Goal: Task Accomplishment & Management: Manage account settings

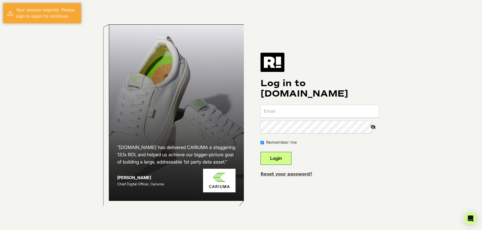
click at [298, 109] on input "email" at bounding box center [319, 111] width 118 height 12
type input "[EMAIL_ADDRESS][DOMAIN_NAME]"
click at [279, 159] on button "Login" at bounding box center [275, 158] width 31 height 13
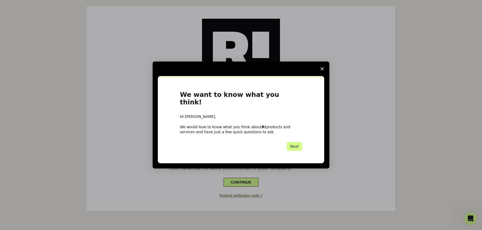
click at [320, 72] on span "Close survey" at bounding box center [322, 69] width 15 height 15
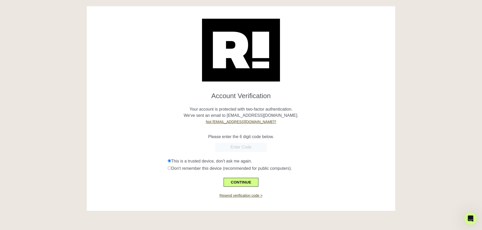
drag, startPoint x: 243, startPoint y: 145, endPoint x: 247, endPoint y: 146, distance: 3.5
click at [243, 145] on input "text" at bounding box center [241, 147] width 52 height 9
paste input "980719"
type input "980719"
click at [243, 182] on button "CONTINUE" at bounding box center [240, 182] width 35 height 9
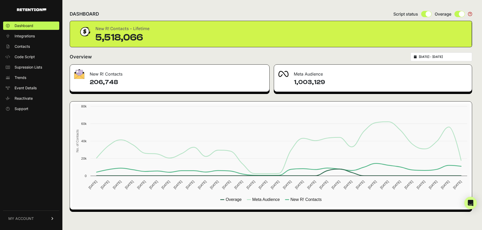
click at [51, 217] on icon at bounding box center [53, 218] width 4 height 3
click at [29, 171] on span "Account Details" at bounding box center [28, 170] width 27 height 5
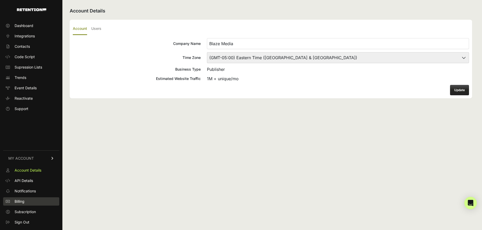
click at [23, 203] on span "Billing" at bounding box center [20, 201] width 10 height 5
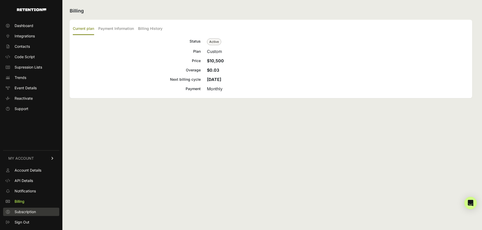
click at [30, 213] on span "Subscription" at bounding box center [25, 211] width 21 height 5
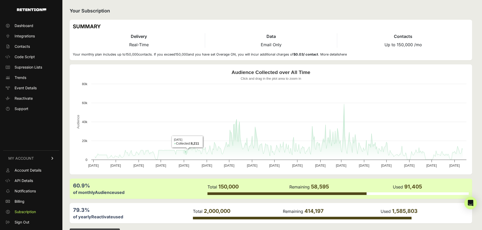
scroll to position [18, 0]
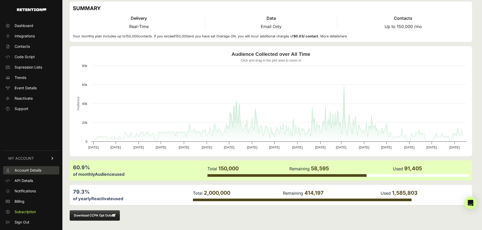
click at [33, 170] on span "Account Details" at bounding box center [28, 170] width 27 height 5
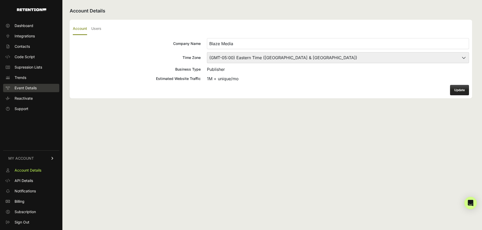
click at [28, 88] on span "Event Details" at bounding box center [26, 87] width 22 height 5
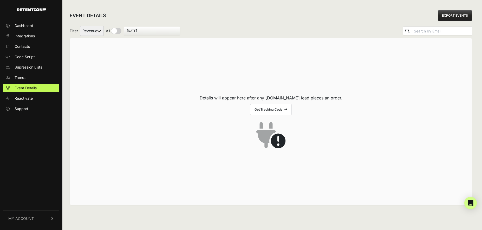
click at [51, 219] on icon at bounding box center [53, 218] width 4 height 3
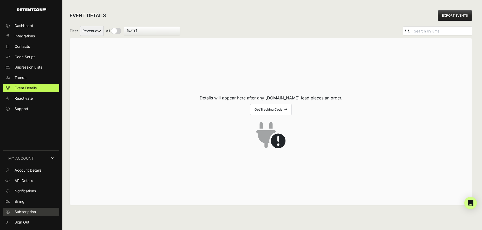
click at [22, 214] on span "Subscription" at bounding box center [25, 211] width 21 height 5
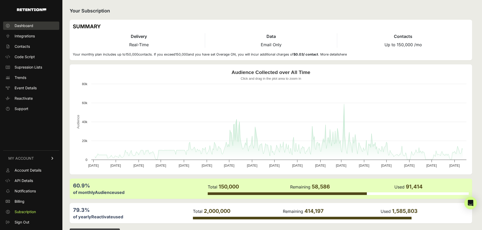
click at [19, 25] on span "Dashboard" at bounding box center [24, 25] width 19 height 5
